Goal: Use online tool/utility: Utilize a website feature to perform a specific function

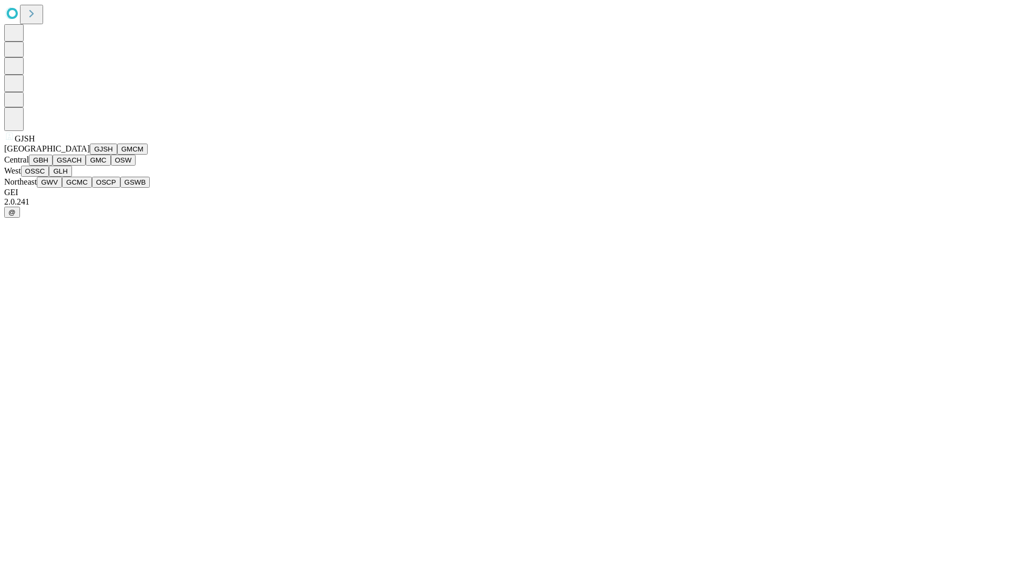
click at [90, 155] on button "GJSH" at bounding box center [103, 149] width 27 height 11
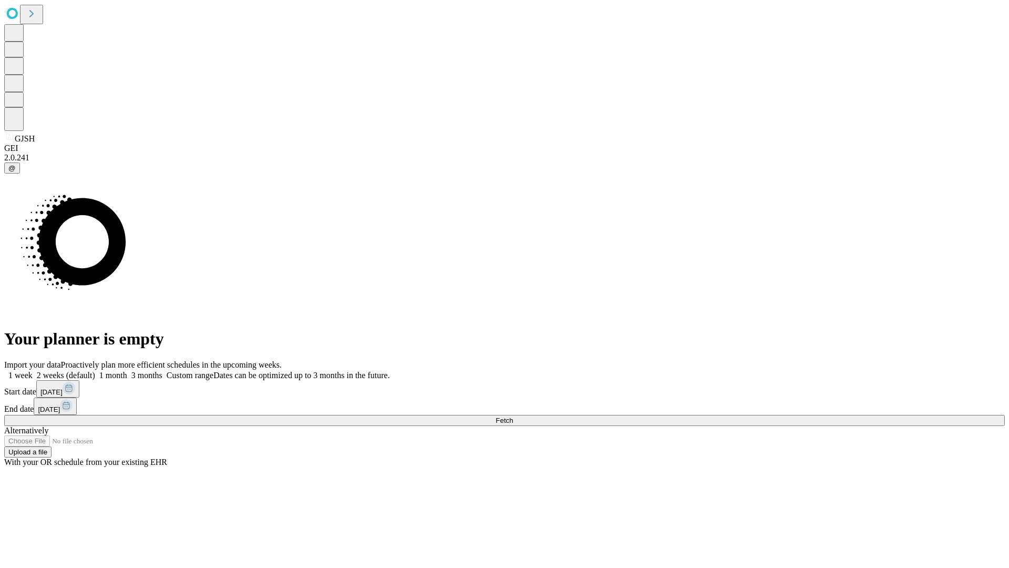
click at [127, 371] on label "1 month" at bounding box center [111, 375] width 32 height 9
click at [513, 416] on span "Fetch" at bounding box center [504, 420] width 17 height 8
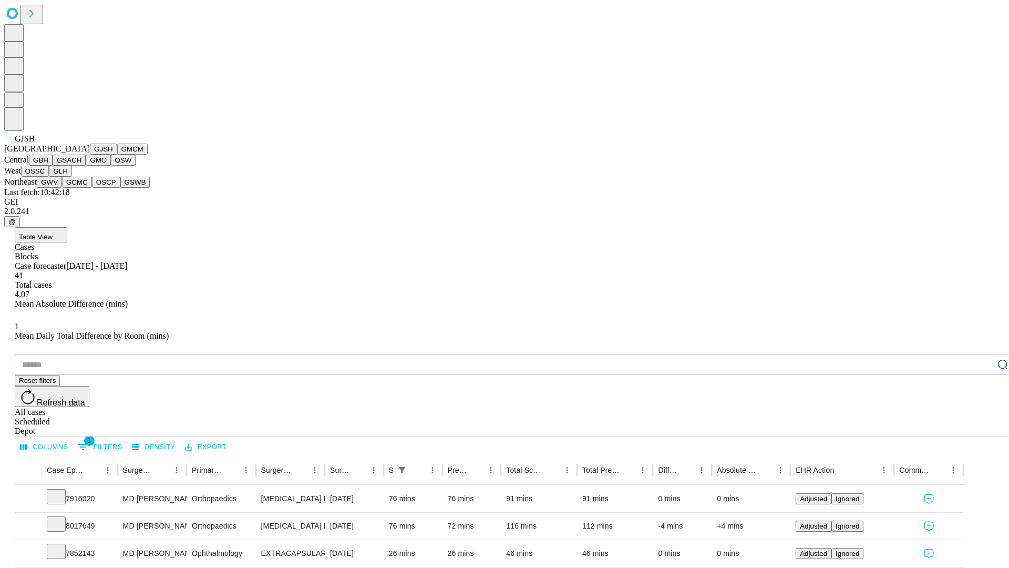
click at [117, 155] on button "GMCM" at bounding box center [132, 149] width 30 height 11
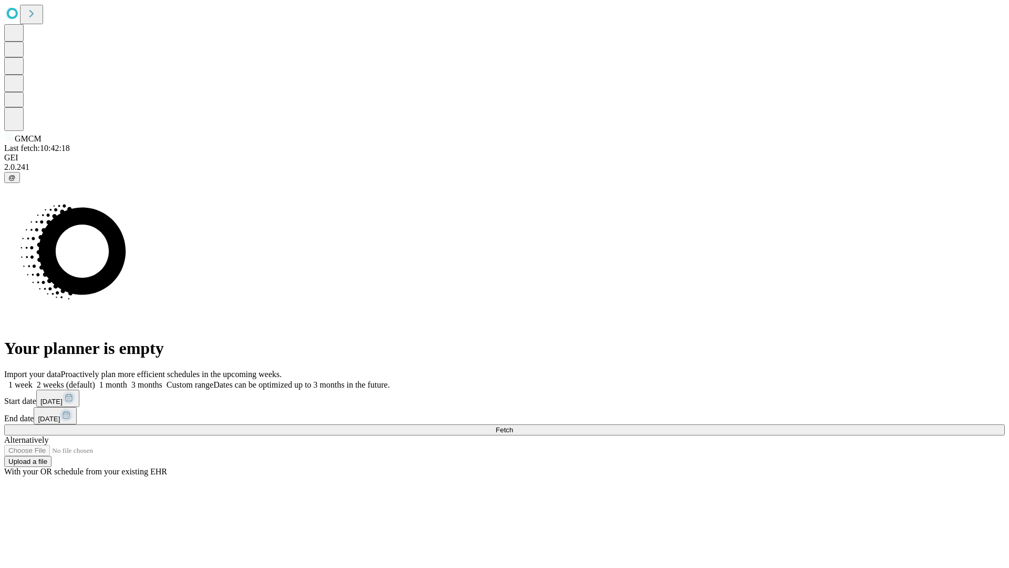
click at [127, 380] on label "1 month" at bounding box center [111, 384] width 32 height 9
click at [513, 426] on span "Fetch" at bounding box center [504, 430] width 17 height 8
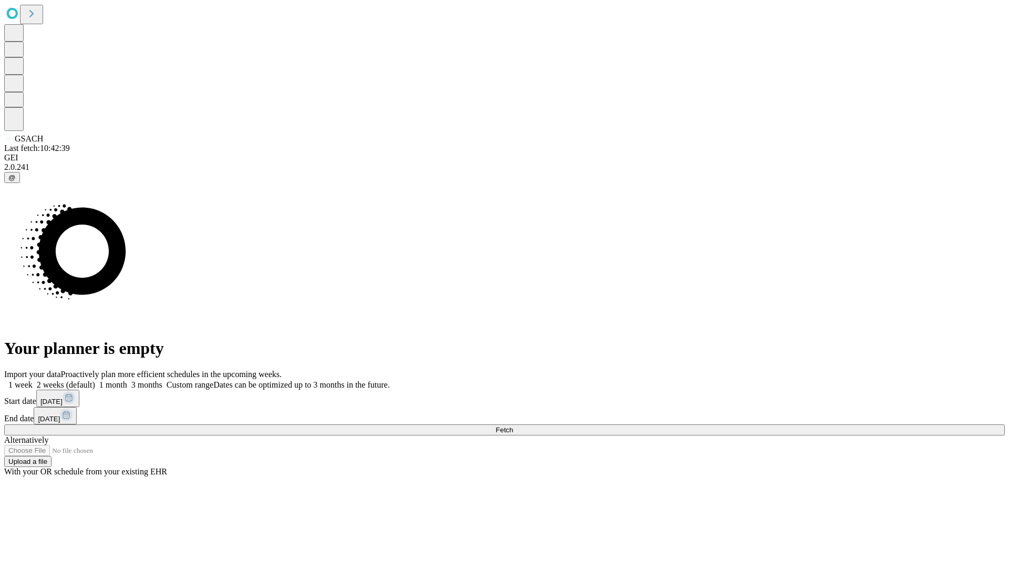
click at [127, 380] on label "1 month" at bounding box center [111, 384] width 32 height 9
click at [513, 426] on span "Fetch" at bounding box center [504, 430] width 17 height 8
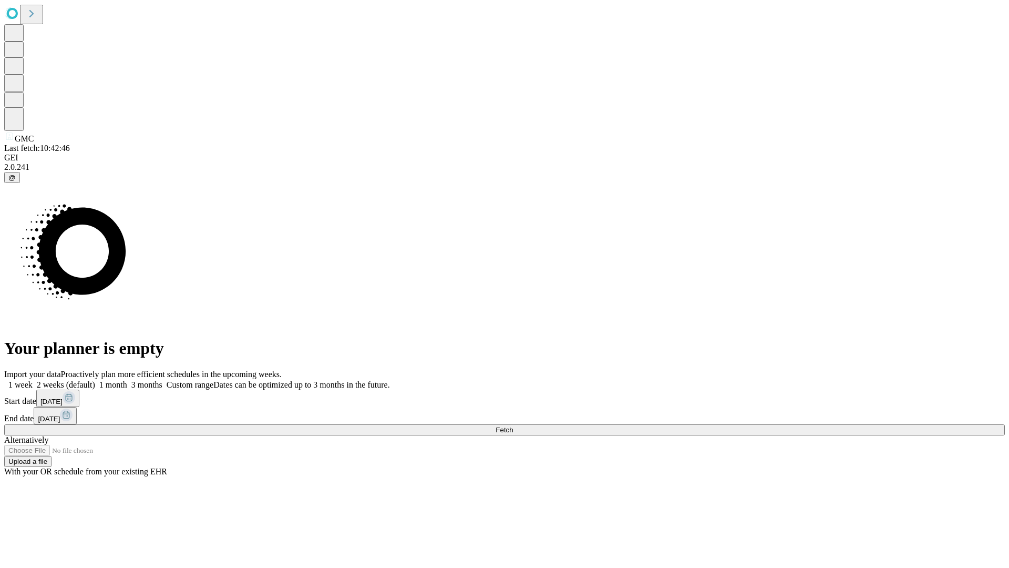
click at [127, 380] on label "1 month" at bounding box center [111, 384] width 32 height 9
click at [513, 426] on span "Fetch" at bounding box center [504, 430] width 17 height 8
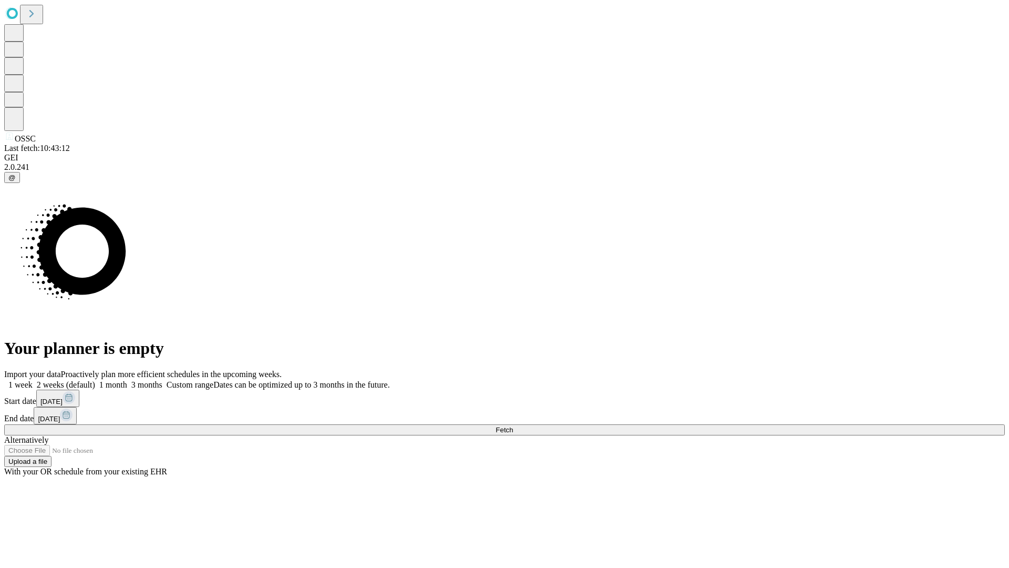
click at [513, 426] on span "Fetch" at bounding box center [504, 430] width 17 height 8
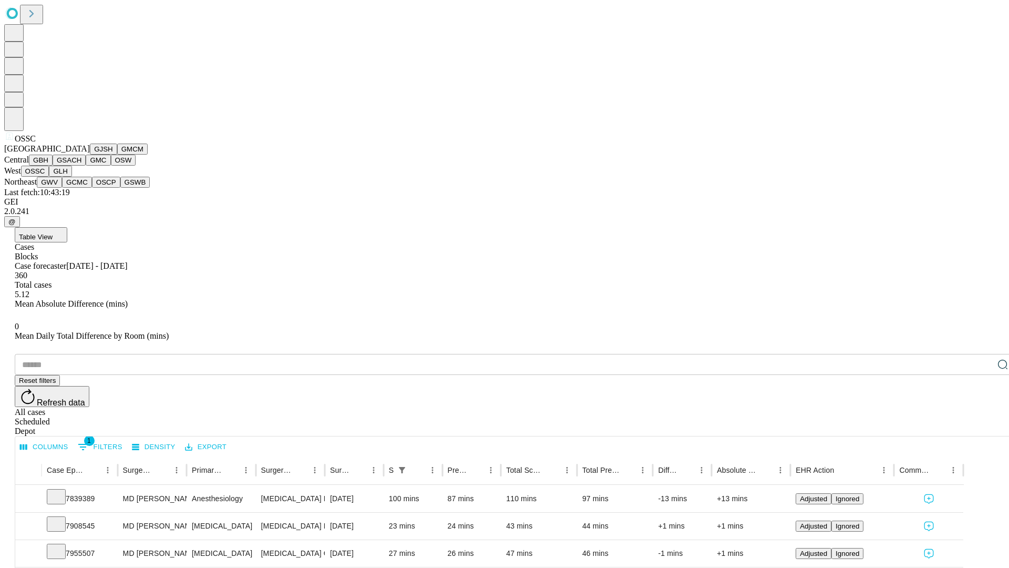
click at [71, 177] on button "GLH" at bounding box center [60, 171] width 23 height 11
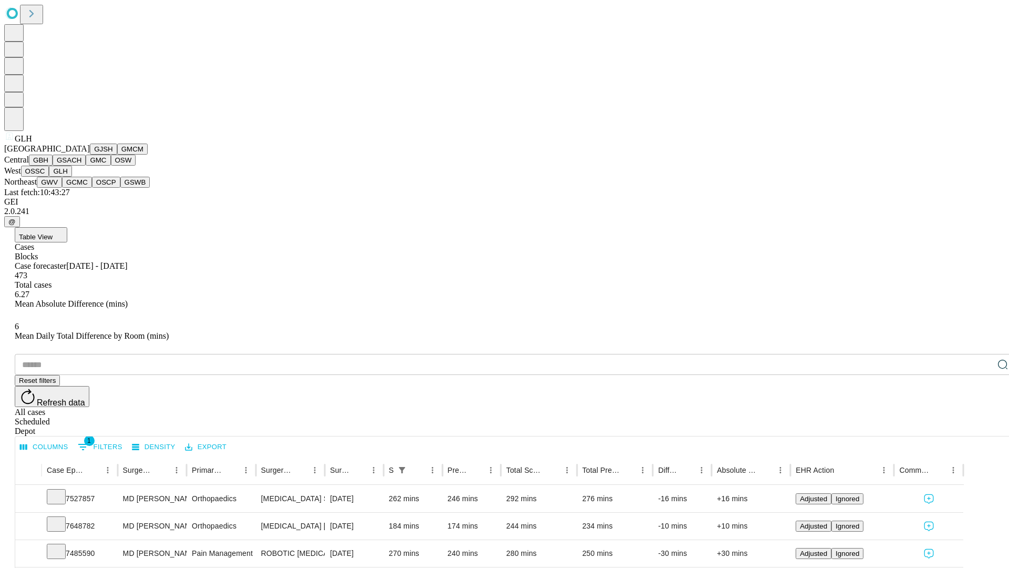
click at [62, 188] on button "GWV" at bounding box center [49, 182] width 25 height 11
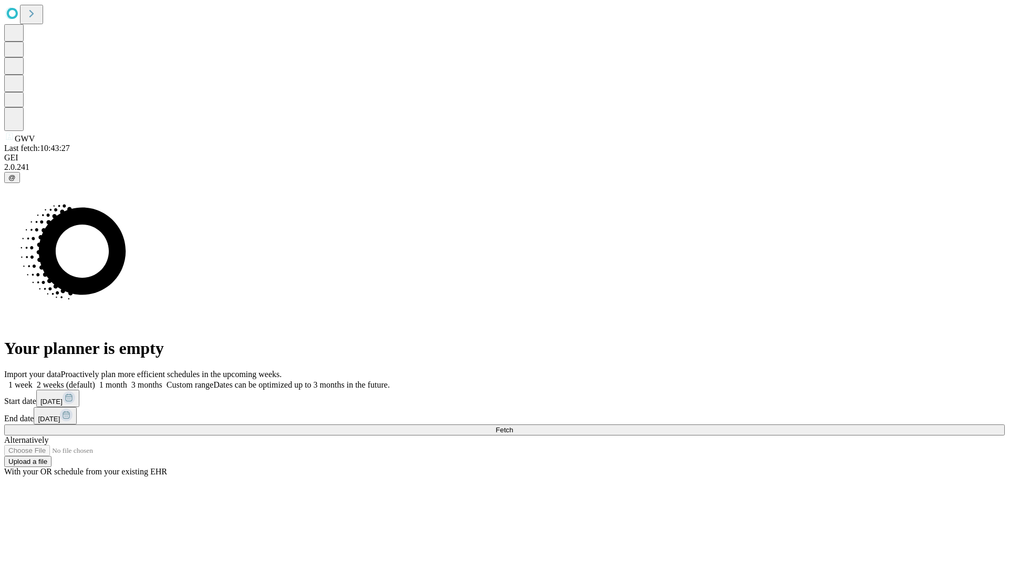
click at [127, 380] on label "1 month" at bounding box center [111, 384] width 32 height 9
click at [513, 426] on span "Fetch" at bounding box center [504, 430] width 17 height 8
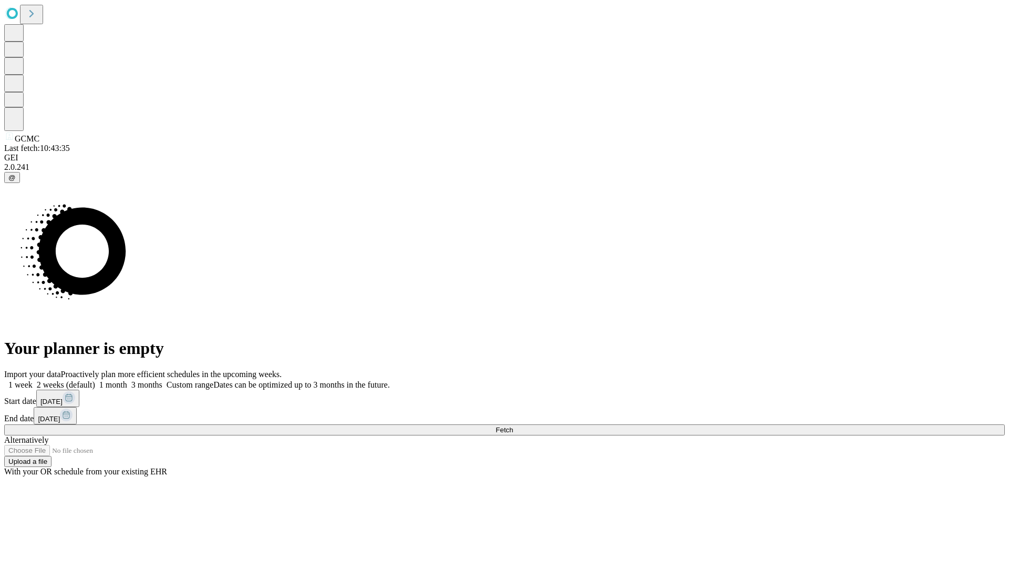
click at [127, 380] on label "1 month" at bounding box center [111, 384] width 32 height 9
click at [513, 426] on span "Fetch" at bounding box center [504, 430] width 17 height 8
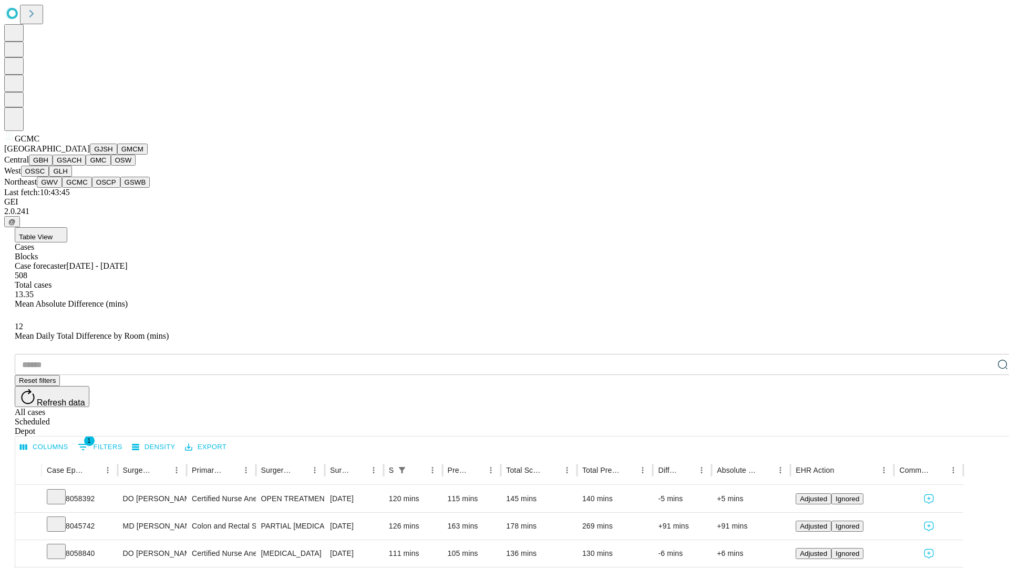
click at [92, 188] on button "OSCP" at bounding box center [106, 182] width 28 height 11
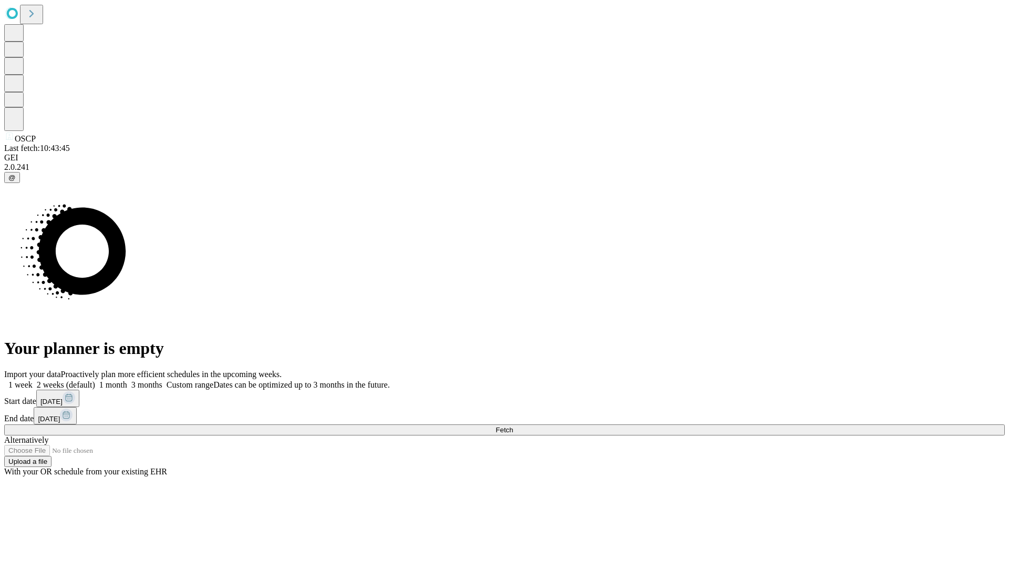
click at [513, 426] on span "Fetch" at bounding box center [504, 430] width 17 height 8
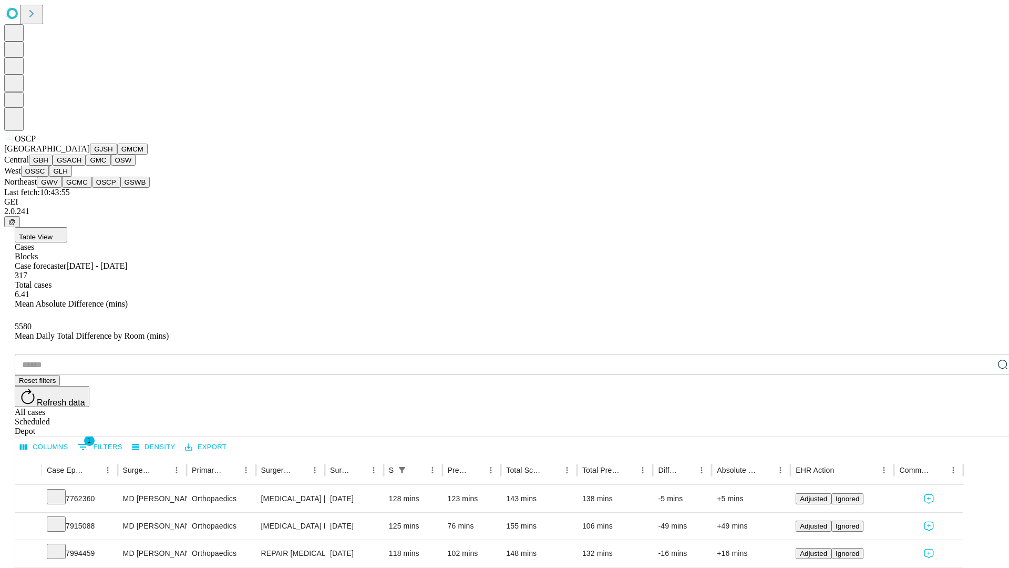
click at [120, 188] on button "GSWB" at bounding box center [135, 182] width 30 height 11
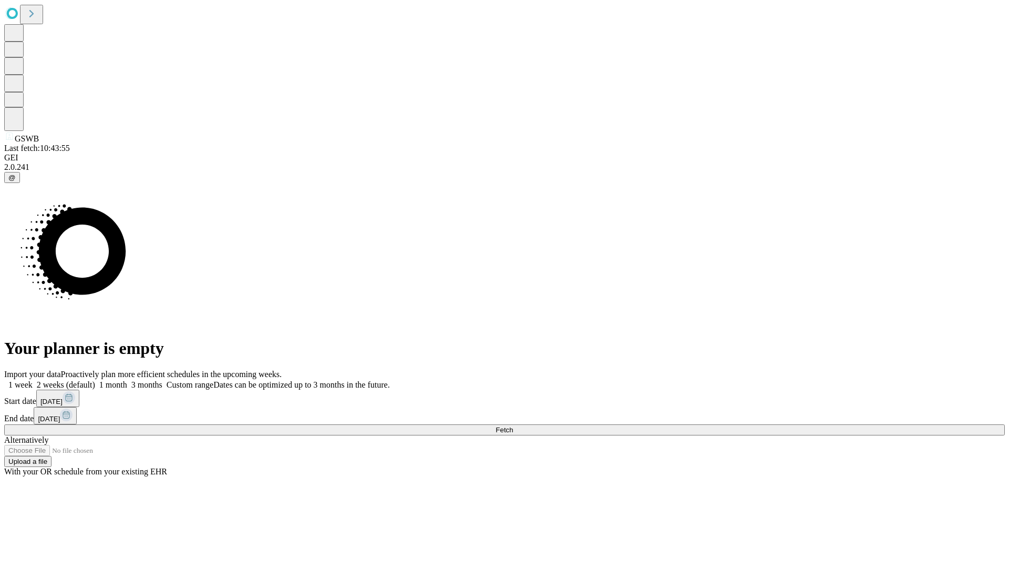
click at [127, 380] on label "1 month" at bounding box center [111, 384] width 32 height 9
click at [513, 426] on span "Fetch" at bounding box center [504, 430] width 17 height 8
